Goal: Navigation & Orientation: Understand site structure

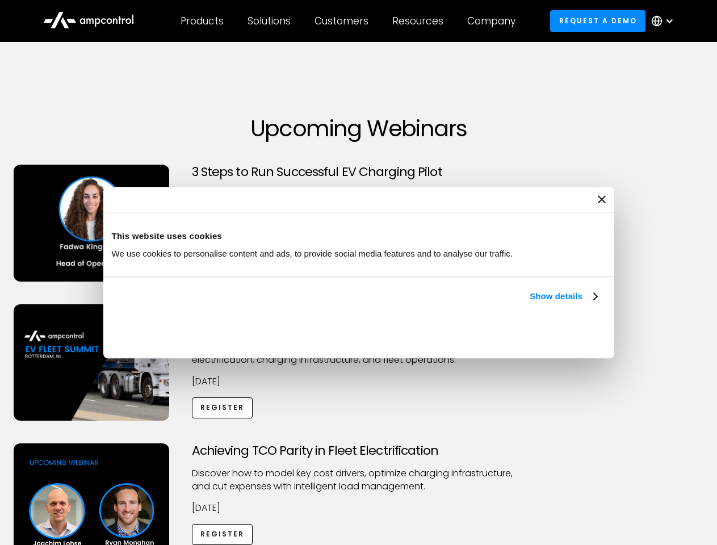
click at [530, 303] on link "Show details" at bounding box center [563, 296] width 67 height 14
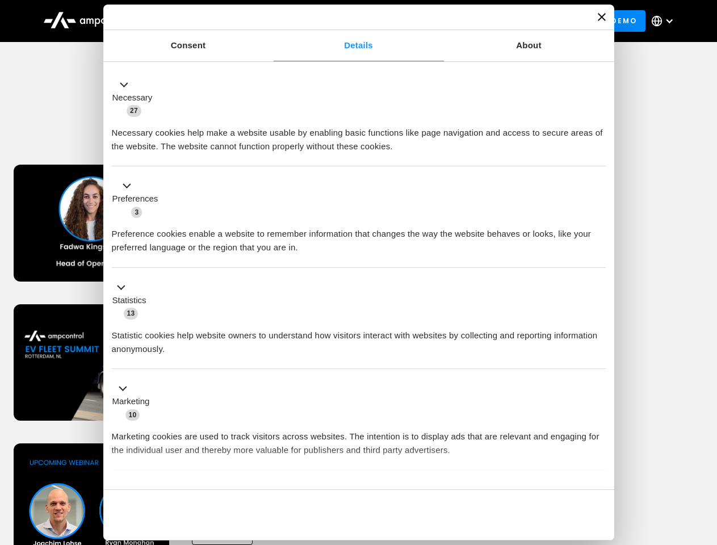
click at [598, 153] on div "Necessary cookies help make a website usable by enabling basic functions like p…" at bounding box center [359, 135] width 494 height 36
click at [704, 457] on div "Achieving TCO Parity in Fleet Electrification Discover how to model key cost dr…" at bounding box center [358, 532] width 713 height 178
click at [349, 21] on div "Customers" at bounding box center [341, 21] width 54 height 12
click at [201, 21] on div "Products" at bounding box center [201, 21] width 43 height 12
click at [270, 21] on div "Solutions" at bounding box center [268, 21] width 43 height 12
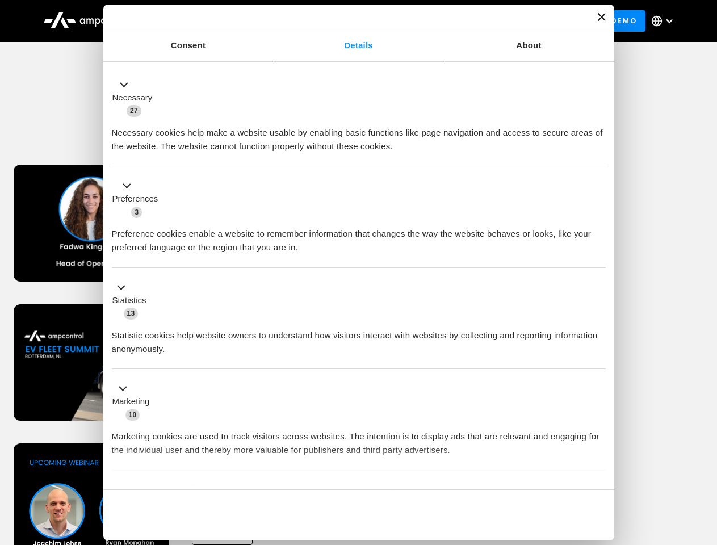
click at [343, 21] on div "Customers" at bounding box center [341, 21] width 54 height 12
click at [420, 21] on div "Resources" at bounding box center [417, 21] width 51 height 12
click at [495, 21] on div "Company" at bounding box center [491, 21] width 48 height 12
click at [665, 21] on div at bounding box center [669, 20] width 9 height 9
